Goal: Task Accomplishment & Management: Use online tool/utility

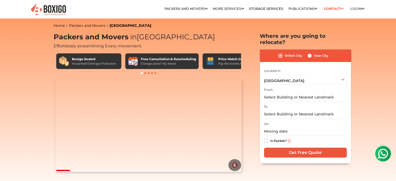
click at [314, 53] on label "Inter City" at bounding box center [321, 56] width 15 height 6
click at [309, 53] on input "Inter City" at bounding box center [310, 55] width 4 height 5
radio input "true"
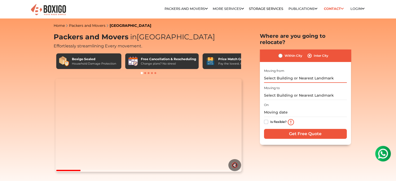
click at [291, 75] on input "text" at bounding box center [305, 78] width 83 height 9
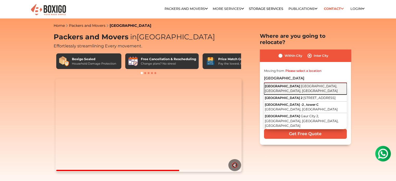
click at [289, 84] on span "[GEOGRAPHIC_DATA], [GEOGRAPHIC_DATA], [GEOGRAPHIC_DATA]" at bounding box center [301, 88] width 73 height 9
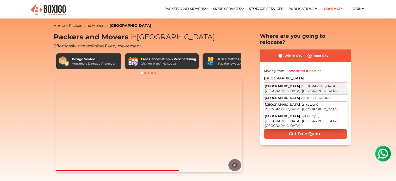
type input "[STREET_ADDRESS]"
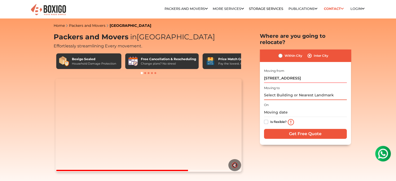
click at [280, 91] on input "text" at bounding box center [305, 95] width 83 height 9
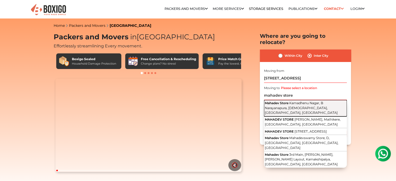
click at [279, 103] on span "Kamadhenu Nagar, B Narayanapura, [DEMOGRAPHIC_DATA], [GEOGRAPHIC_DATA], [GEOGRA…" at bounding box center [301, 108] width 73 height 14
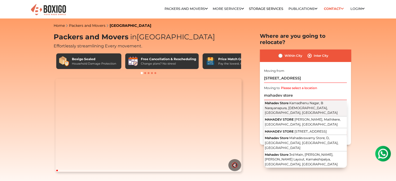
type input "Mahadev Store, [GEOGRAPHIC_DATA], [GEOGRAPHIC_DATA], [DEMOGRAPHIC_DATA], [GEOGR…"
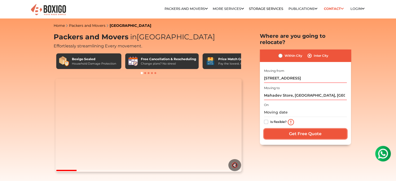
click at [287, 129] on input "Get Free Quote" at bounding box center [305, 134] width 83 height 10
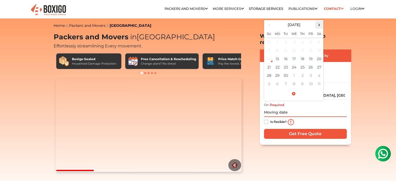
click at [320, 21] on span at bounding box center [319, 24] width 7 height 7
click at [284, 46] on td "4" at bounding box center [286, 50] width 8 height 8
type input "[DATE] 12:00 AM"
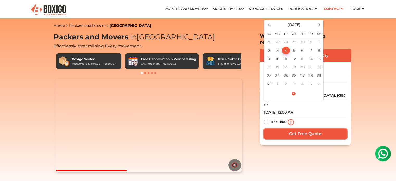
click at [295, 129] on input "Get Free Quote" at bounding box center [305, 134] width 83 height 10
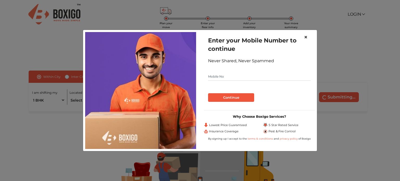
click at [306, 38] on span "×" at bounding box center [306, 37] width 4 height 8
